Goal: Check status: Check status

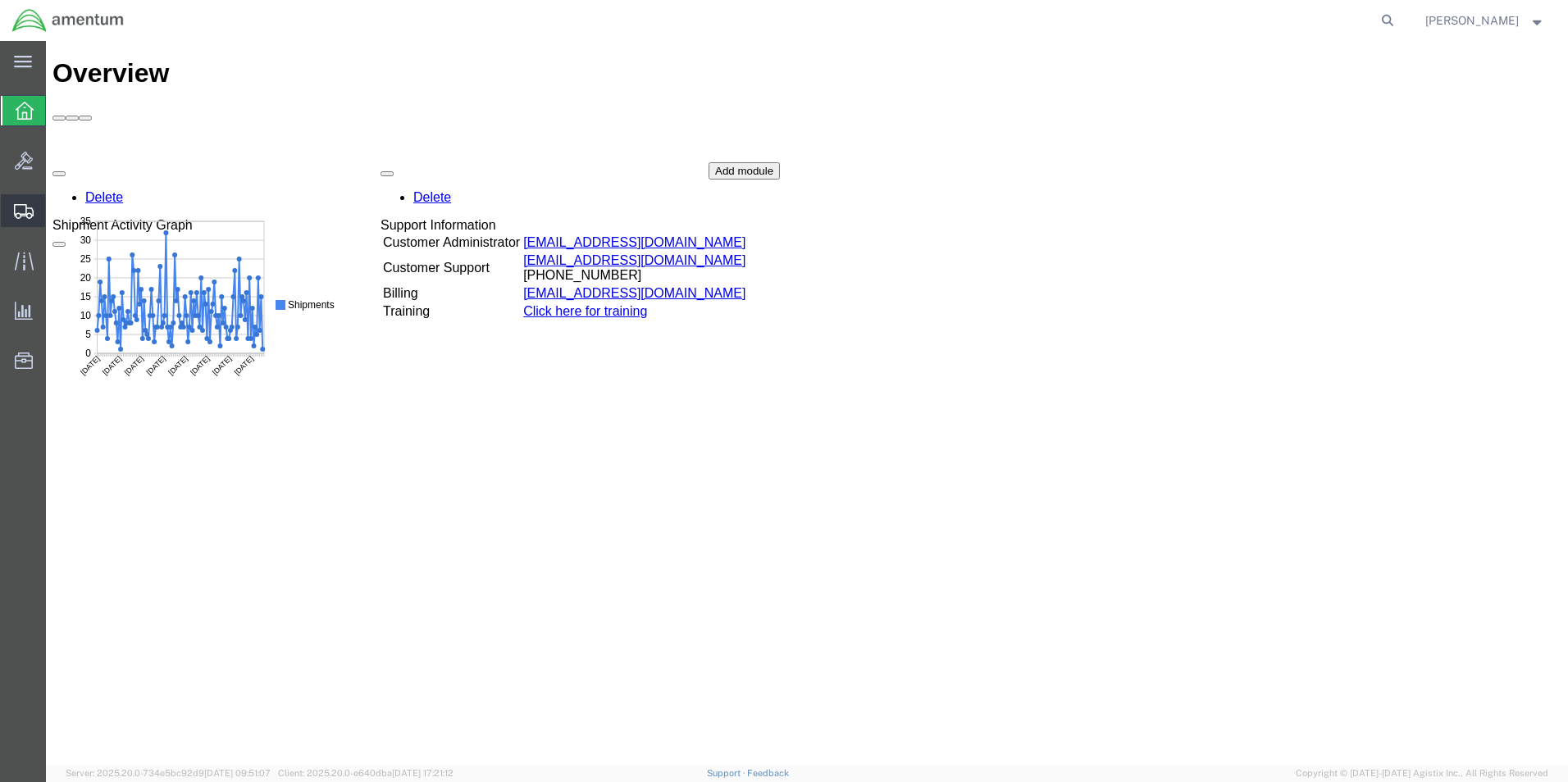
click at [24, 205] on icon at bounding box center [23, 211] width 20 height 14
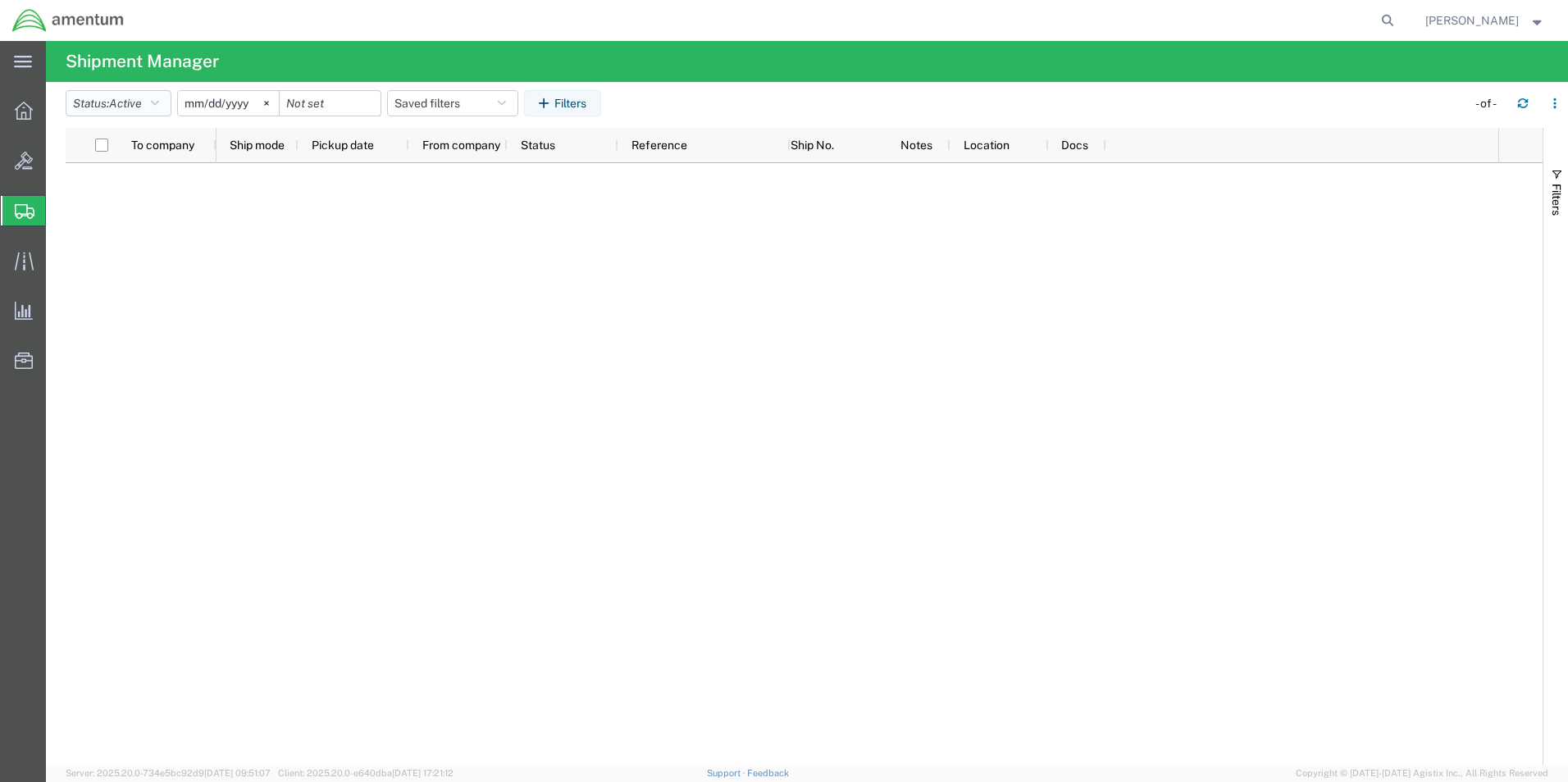
drag, startPoint x: 162, startPoint y: 104, endPoint x: 166, endPoint y: 123, distance: 19.4
click at [159, 104] on icon "button" at bounding box center [155, 104] width 8 height 12
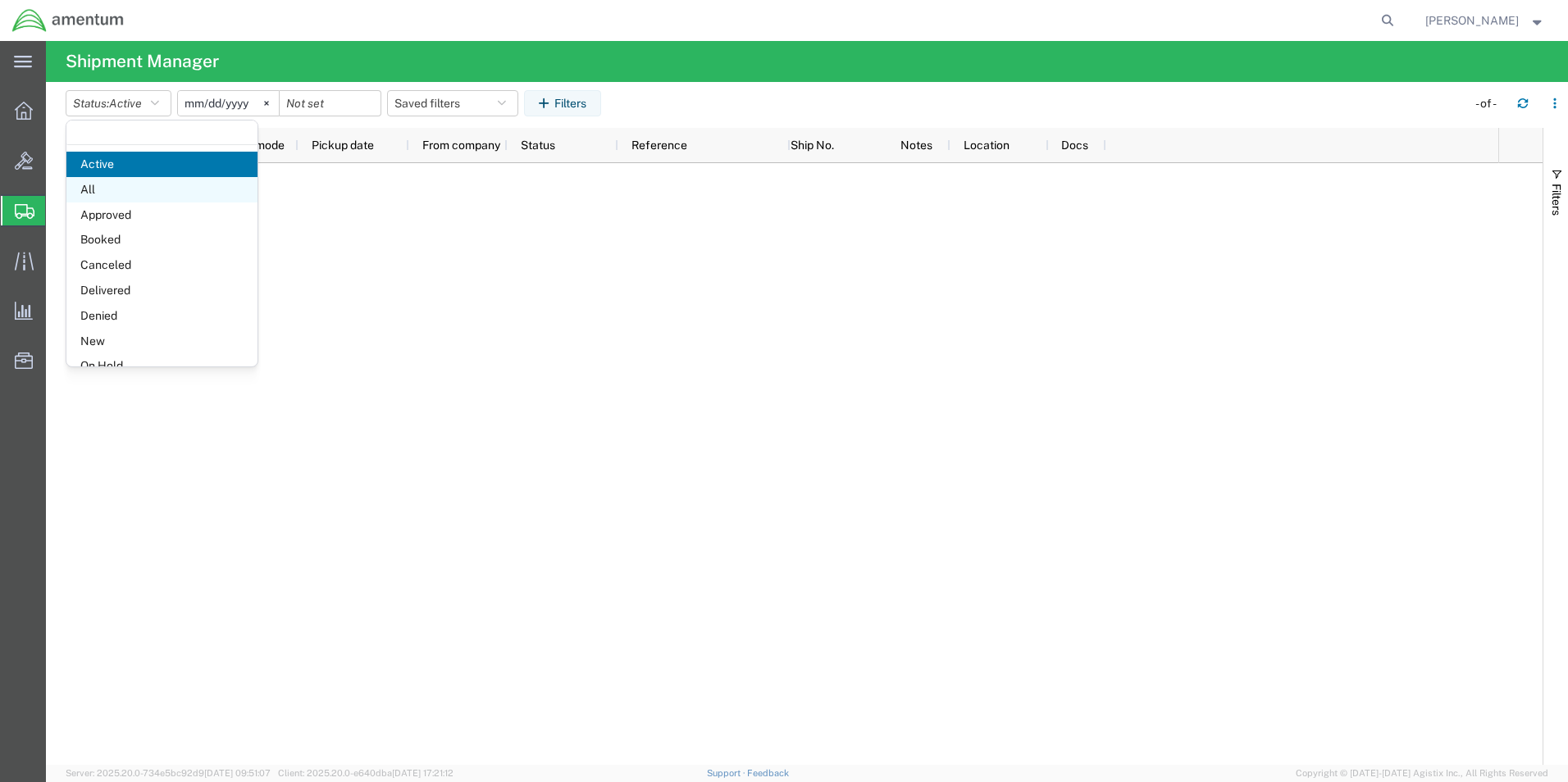
click at [104, 187] on span "All" at bounding box center [161, 190] width 191 height 25
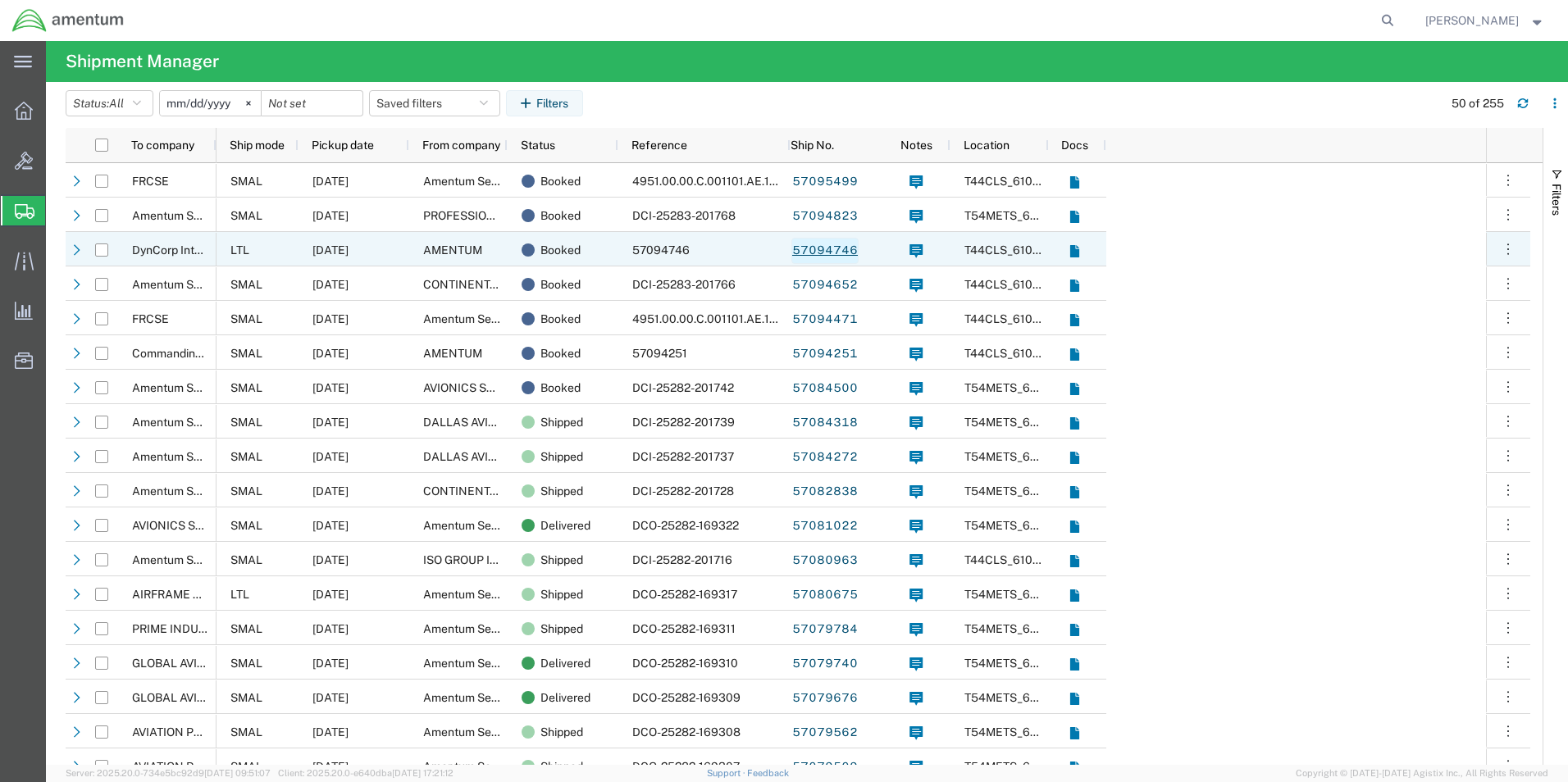
click at [830, 255] on link "57094746" at bounding box center [825, 250] width 67 height 26
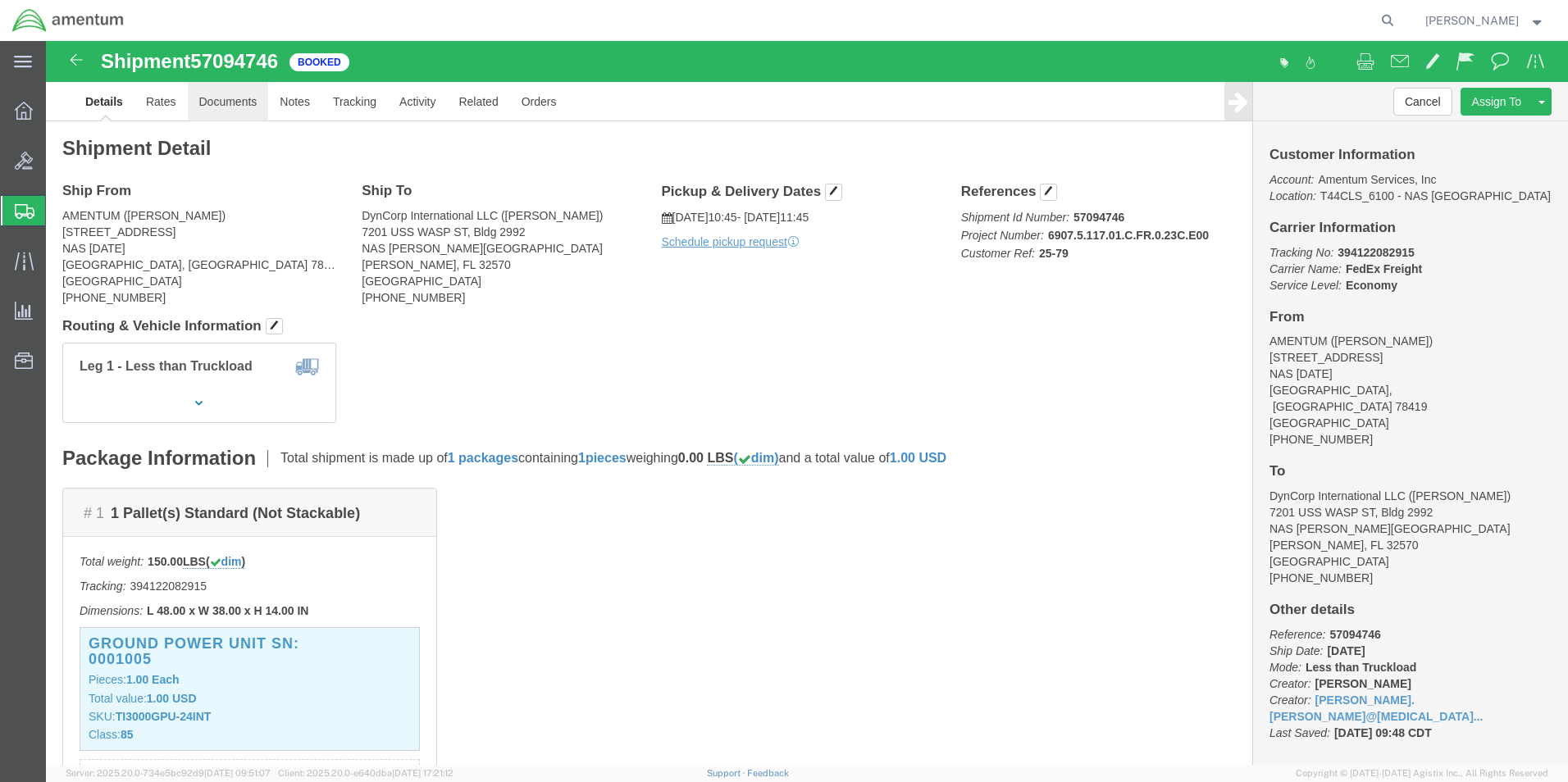
click link "Documents"
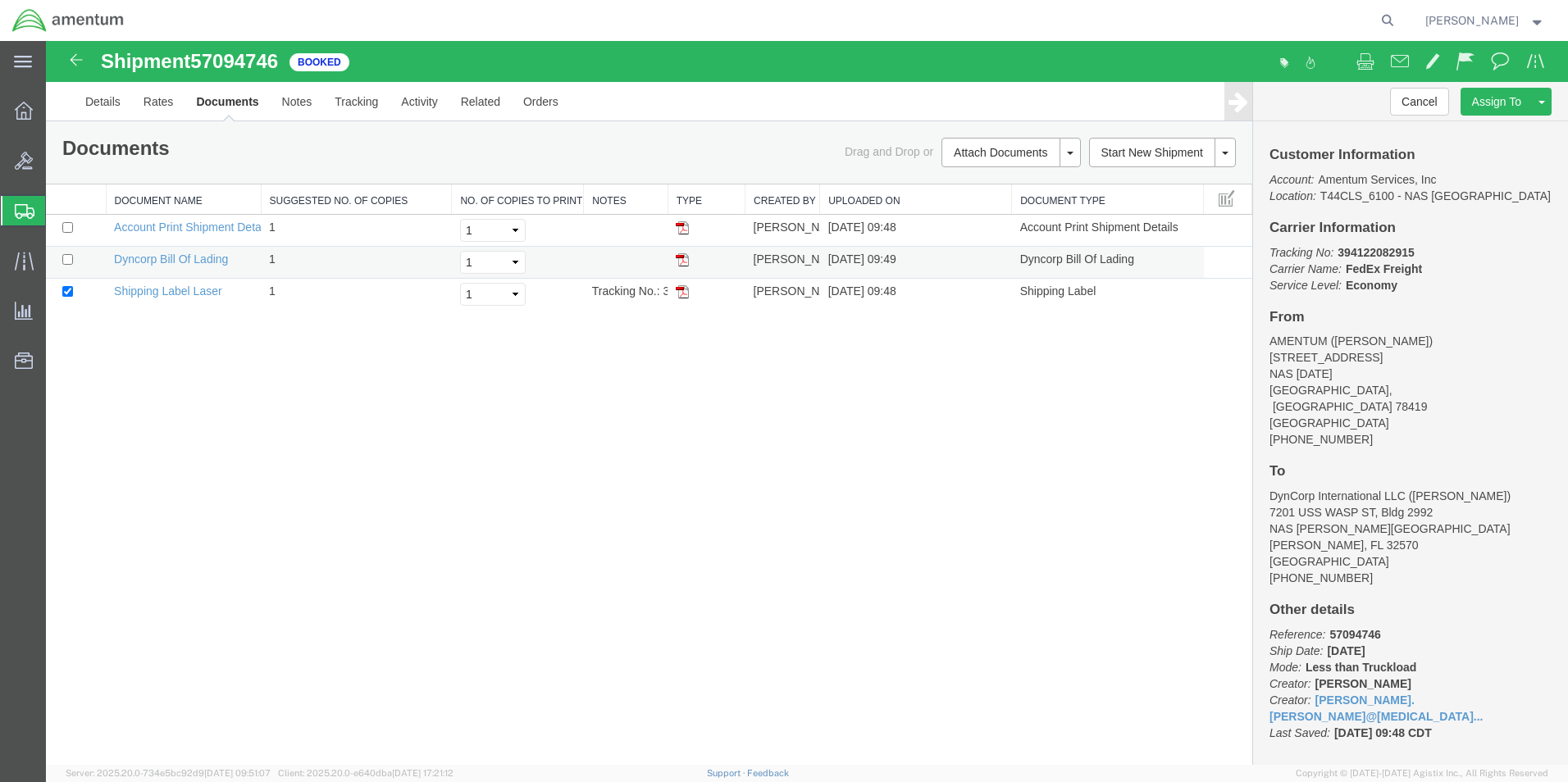
click at [679, 260] on img at bounding box center [681, 259] width 13 height 13
